Goal: Task Accomplishment & Management: Use online tool/utility

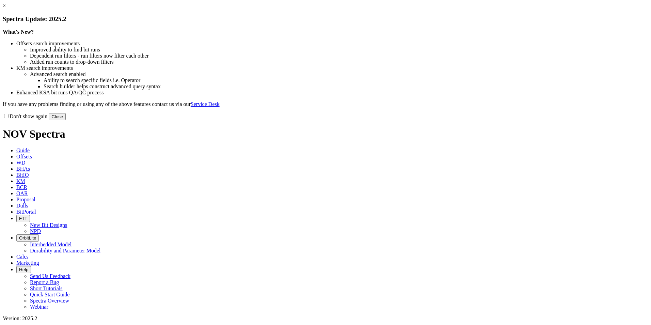
click at [66, 120] on button "Close" at bounding box center [57, 116] width 17 height 7
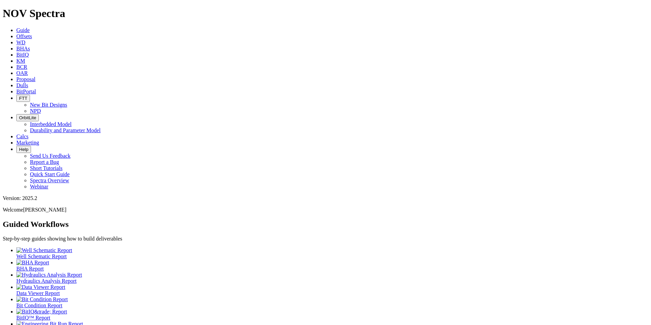
click at [35, 76] on link "Proposal" at bounding box center [25, 79] width 19 height 6
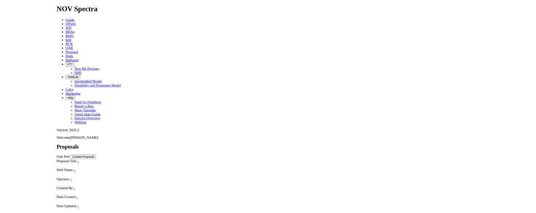
scroll to position [68, 0]
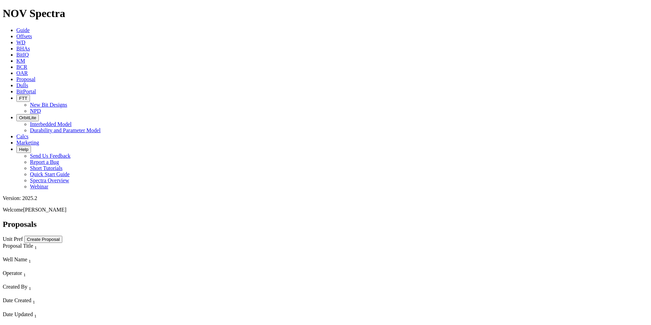
select select "field"
select select "location"
select select "province"
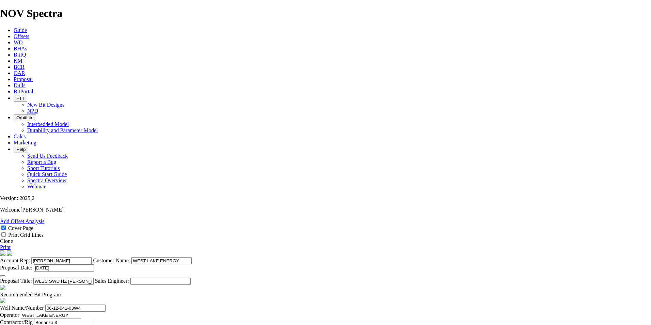
click at [13, 238] on link "Clone" at bounding box center [6, 241] width 13 height 6
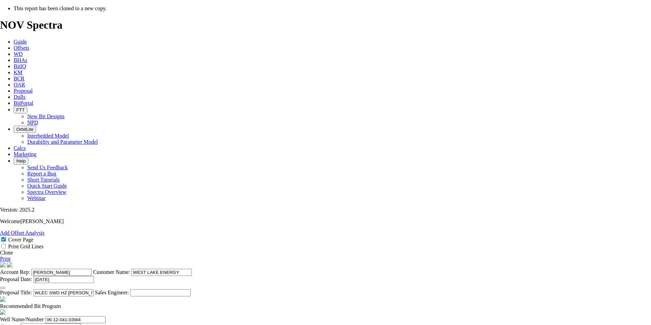
select select "field"
select select "location"
select select "province"
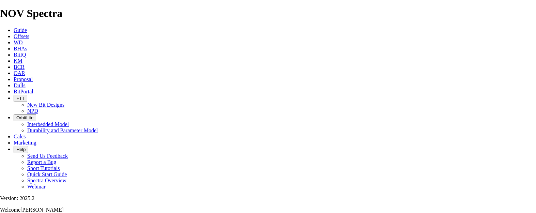
scroll to position [102, 0]
drag, startPoint x: 247, startPoint y: 157, endPoint x: 238, endPoint y: 157, distance: 8.5
type input "WLEC 1 HZ [PERSON_NAME] 06-12-041-03W4"
click at [14, 76] on icon at bounding box center [14, 79] width 0 height 6
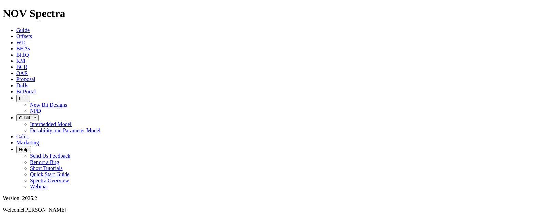
select select "field"
select select "location"
select select "province"
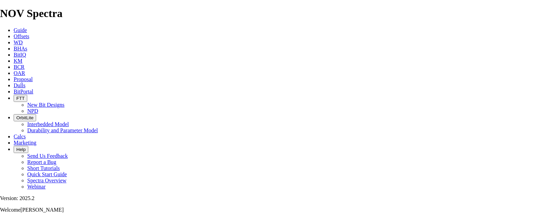
scroll to position [170, 0]
type input "WLEC 102 HZ [PERSON_NAME] 06-12-041-03W4"
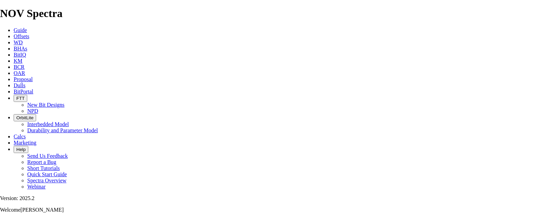
scroll to position [0, 1]
type input "06-12-041-03W4/02"
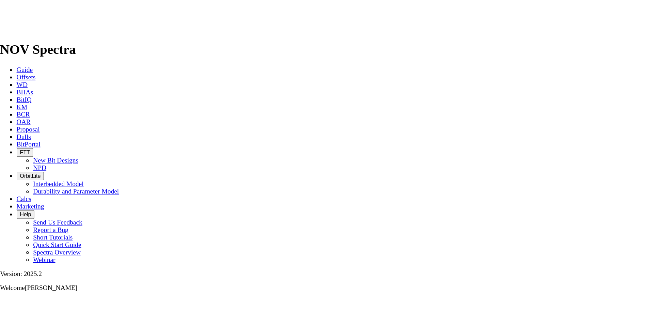
scroll to position [102, 0]
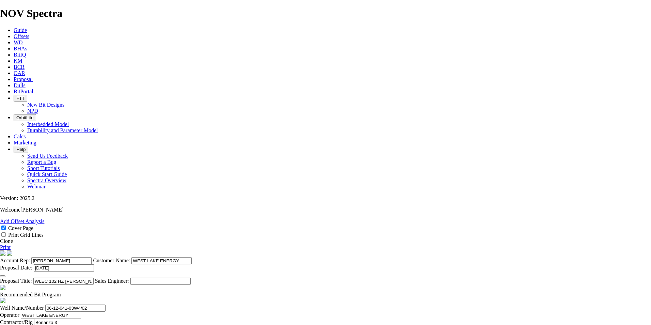
click at [3, 276] on icon "button" at bounding box center [3, 276] width 0 height 0
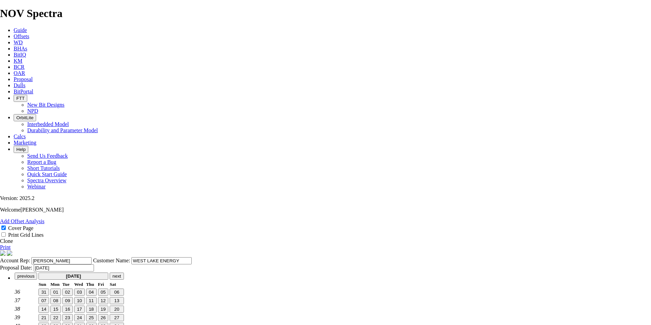
click at [58, 306] on span "15" at bounding box center [55, 308] width 5 height 5
type input "[DATE]"
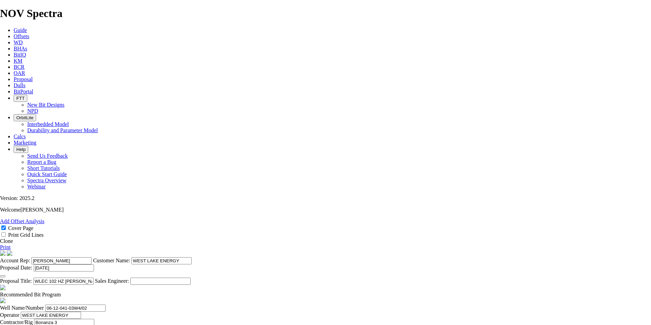
scroll to position [128, 0]
type input "[DATE]"
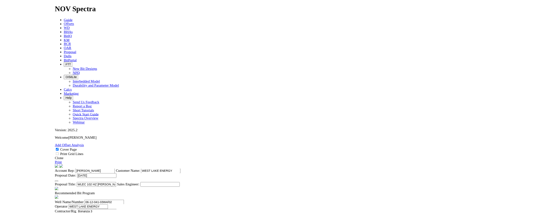
scroll to position [129, 0]
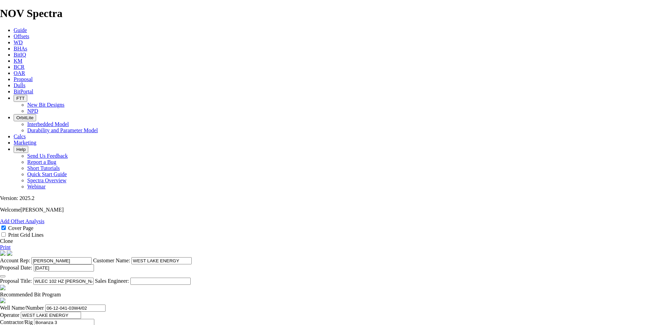
click at [61, 291] on span at bounding box center [61, 294] width 0 height 6
checkbox input "false"
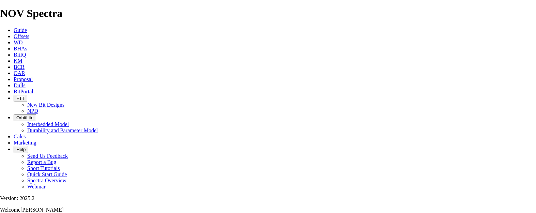
scroll to position [364, 0]
type input "1036"
type input "896"
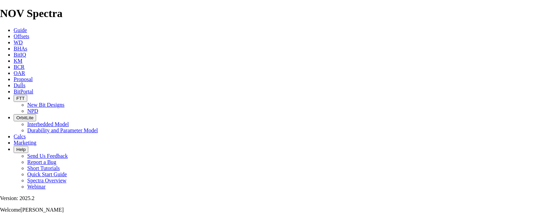
scroll to position [0, 5]
drag, startPoint x: 291, startPoint y: 61, endPoint x: 394, endPoint y: 63, distance: 103.5
type input "10.541"
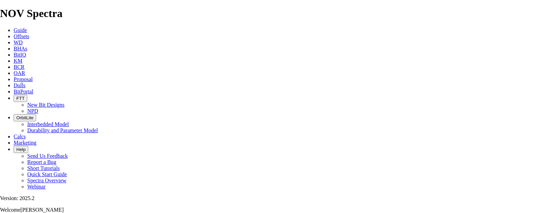
drag, startPoint x: 229, startPoint y: 77, endPoint x: 211, endPoint y: 81, distance: 19.2
type input "2089"
type input "1053"
type input "13.1625"
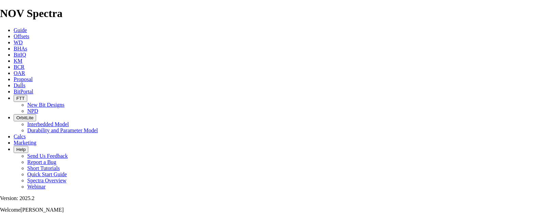
drag, startPoint x: 382, startPoint y: 78, endPoint x: 362, endPoint y: 81, distance: 20.8
drag, startPoint x: 154, startPoint y: 87, endPoint x: 76, endPoint y: 91, distance: 77.4
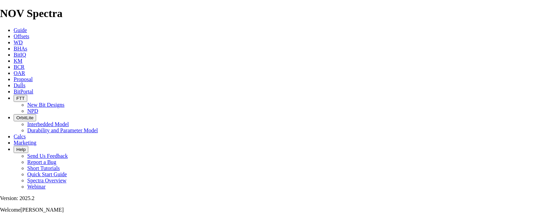
type input "4500"
drag, startPoint x: 262, startPoint y: 113, endPoint x: 90, endPoint y: 115, distance: 171.9
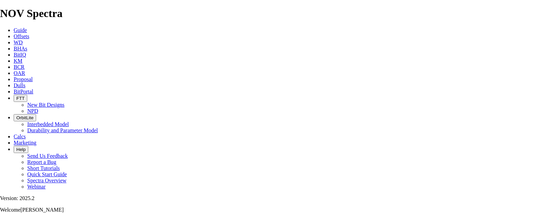
drag, startPoint x: 257, startPoint y: 115, endPoint x: 91, endPoint y: 102, distance: 166.0
